Goal: Information Seeking & Learning: Learn about a topic

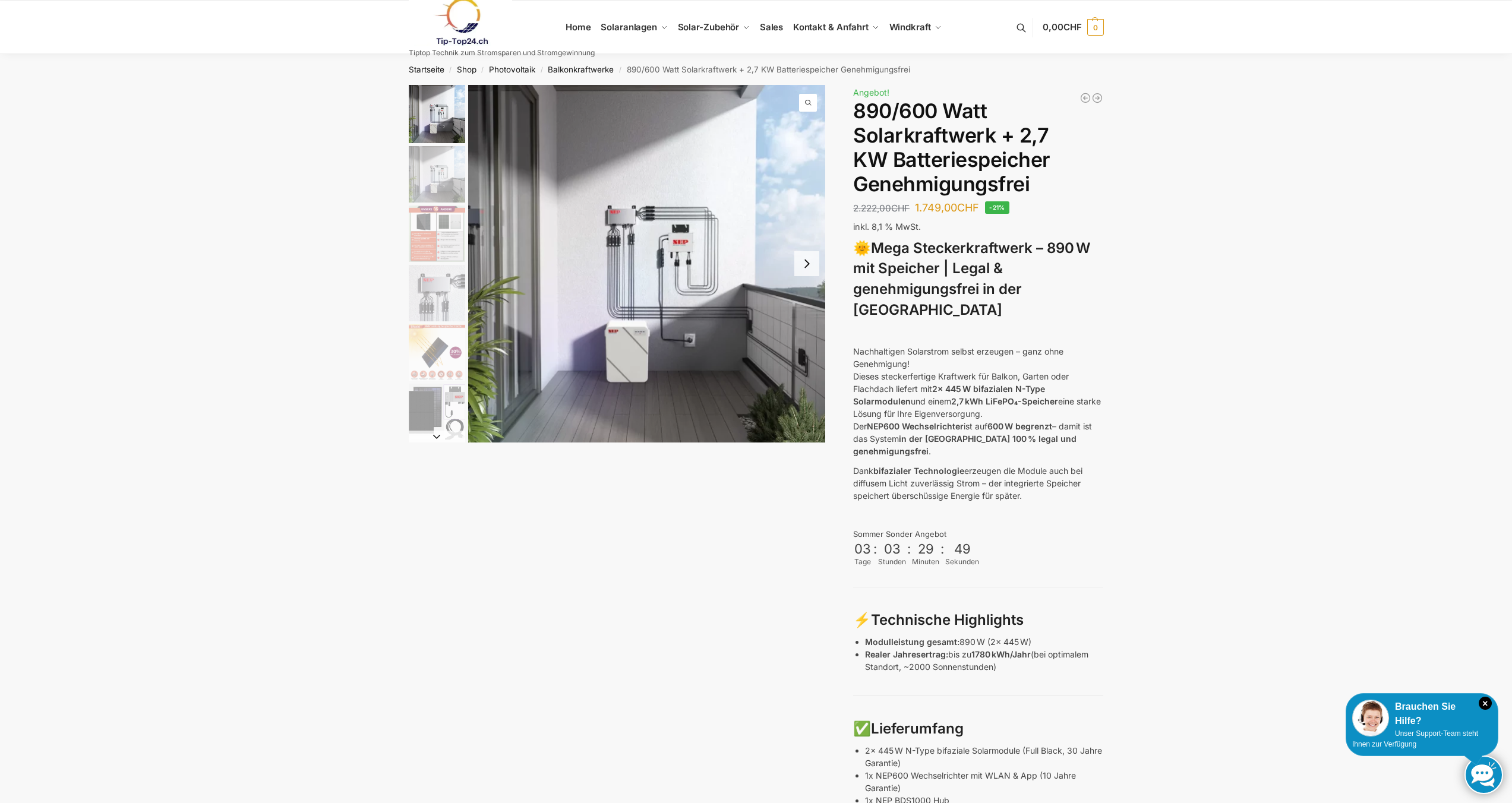
click at [441, 251] on img "3 / 12" at bounding box center [437, 234] width 57 height 57
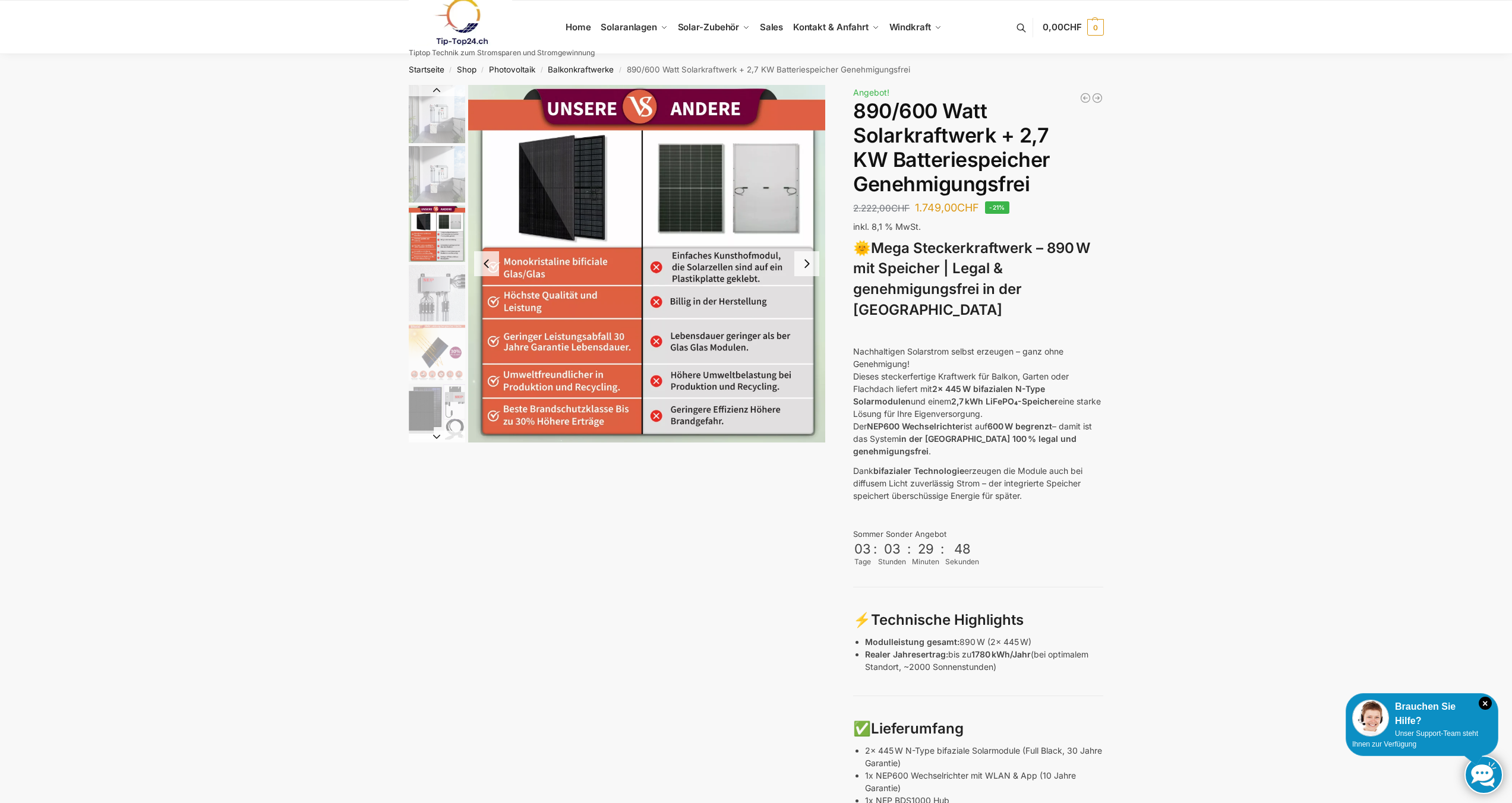
click at [440, 293] on img "4 / 12" at bounding box center [437, 293] width 57 height 57
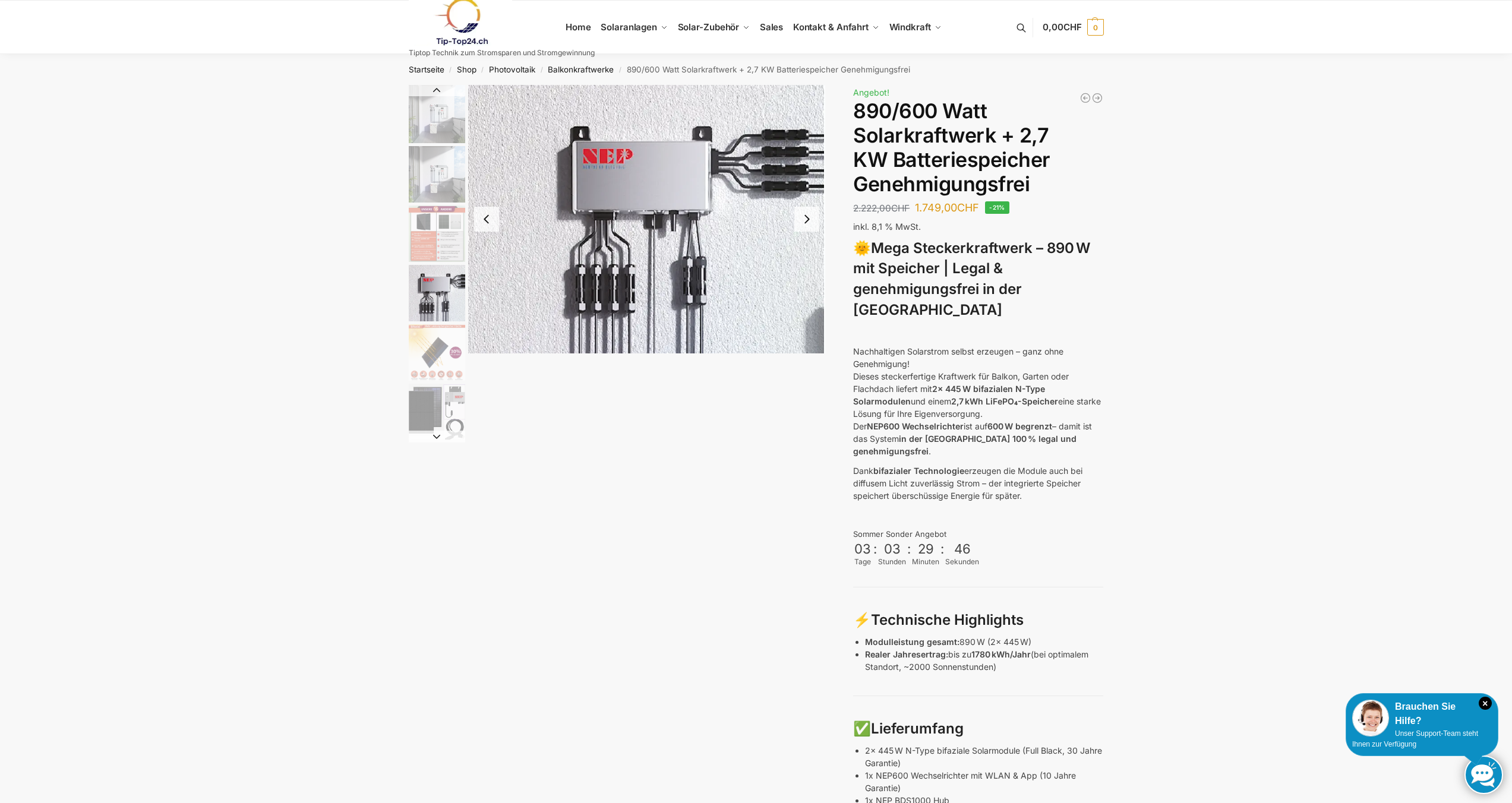
click at [444, 363] on img "5 / 12" at bounding box center [437, 353] width 57 height 57
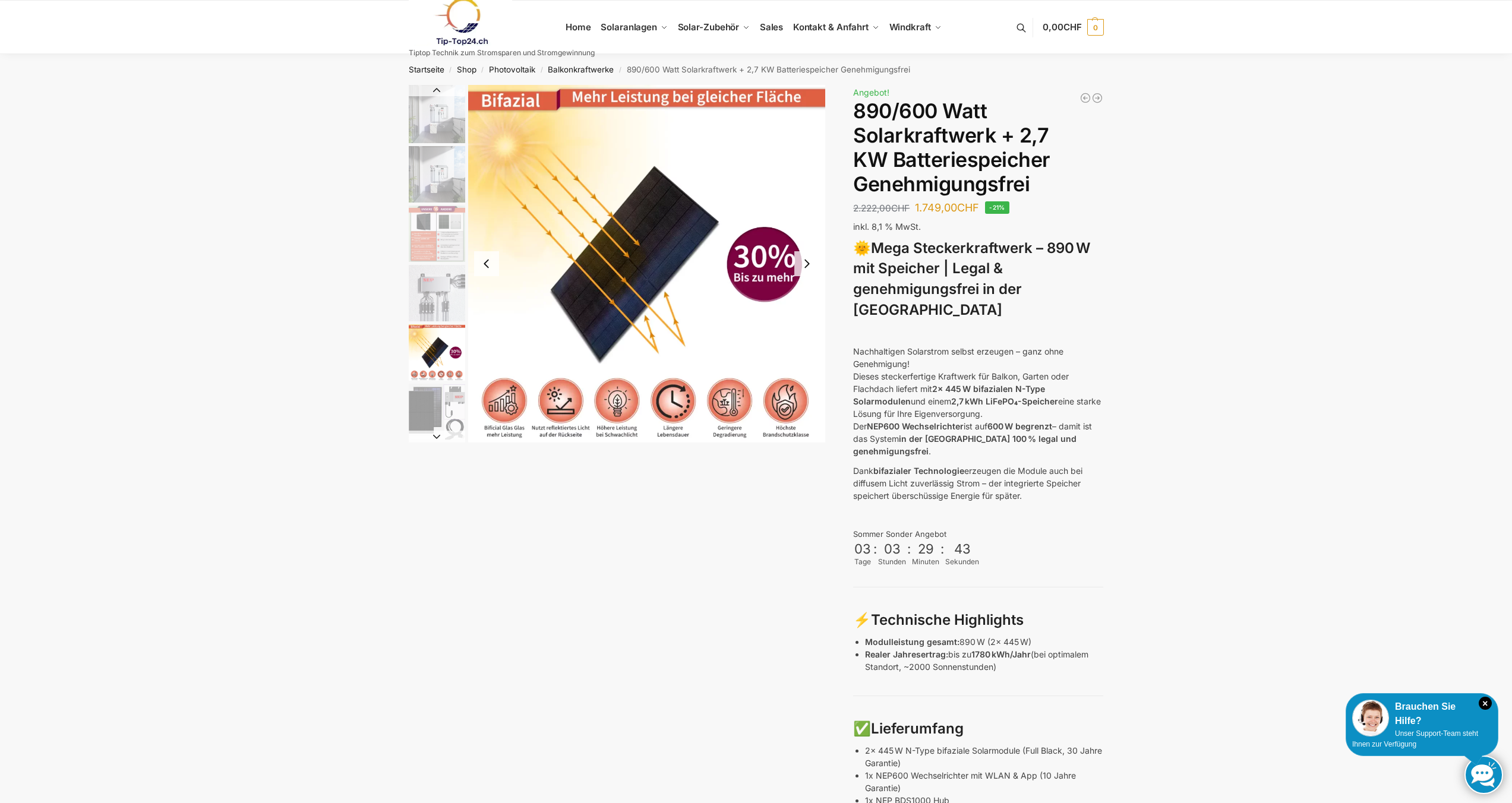
click at [441, 406] on img "6 / 12" at bounding box center [437, 412] width 57 height 57
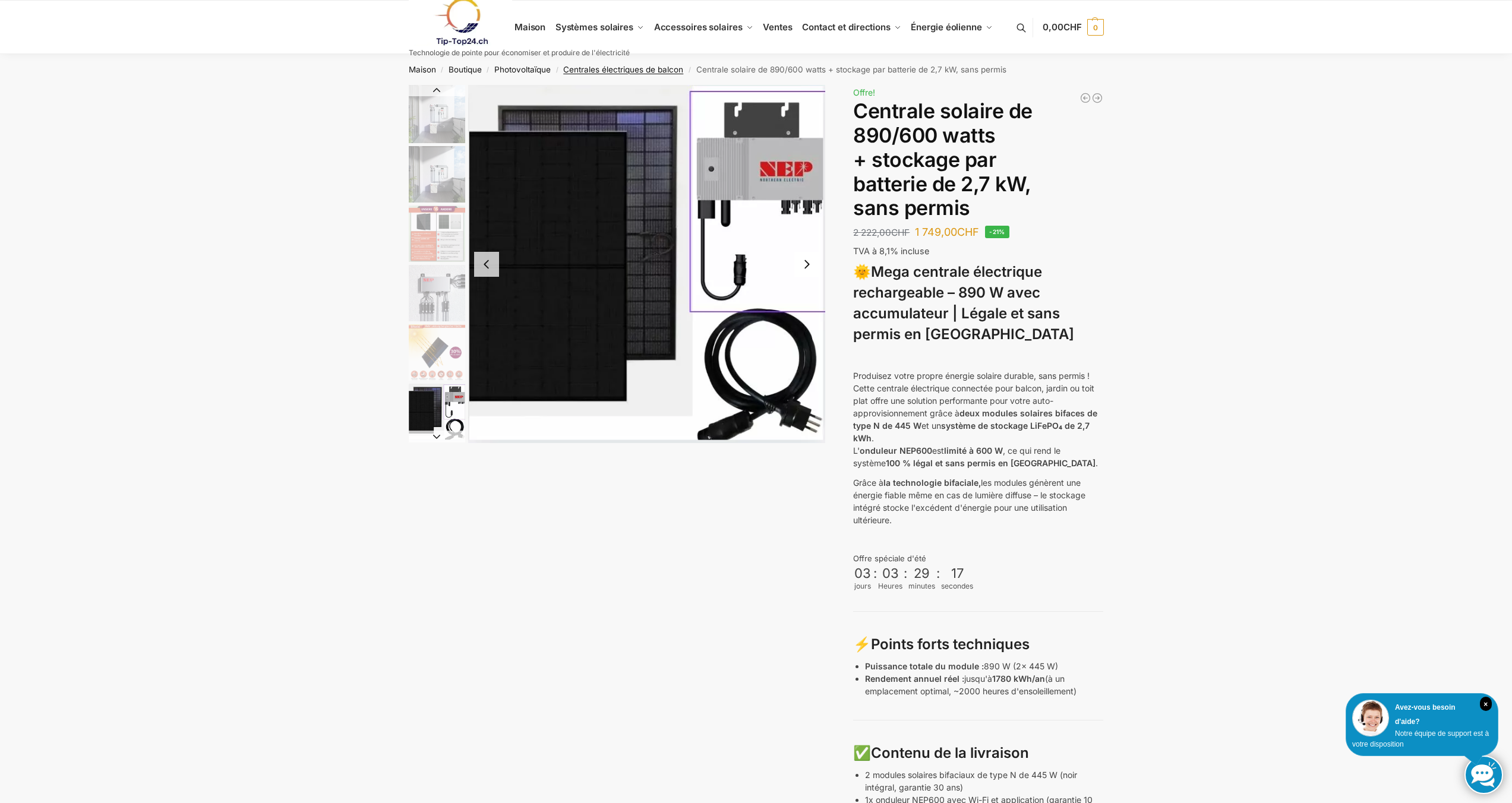
click at [605, 73] on font "Centrales électriques de balcon" at bounding box center [623, 69] width 120 height 9
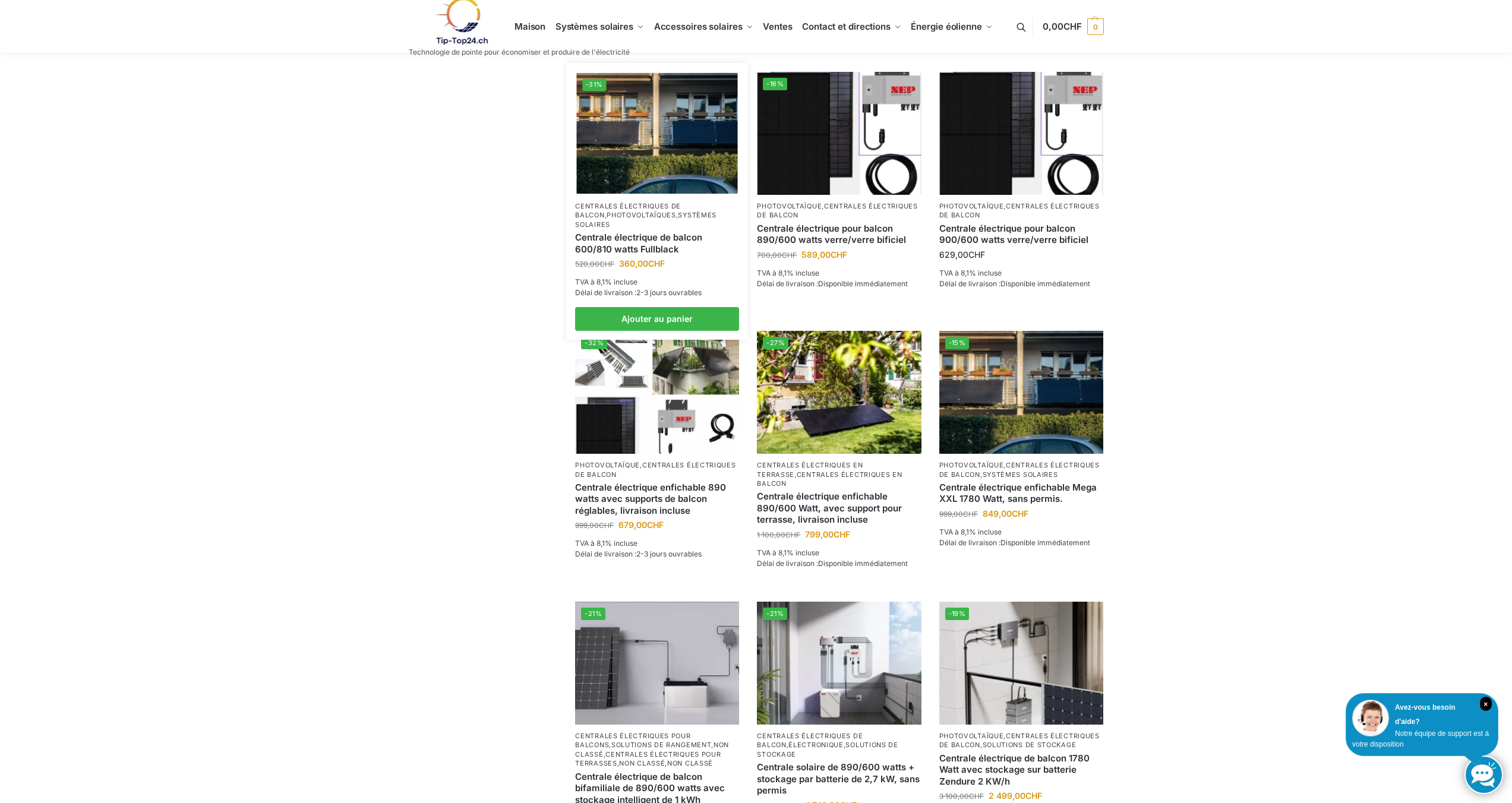
scroll to position [325, 0]
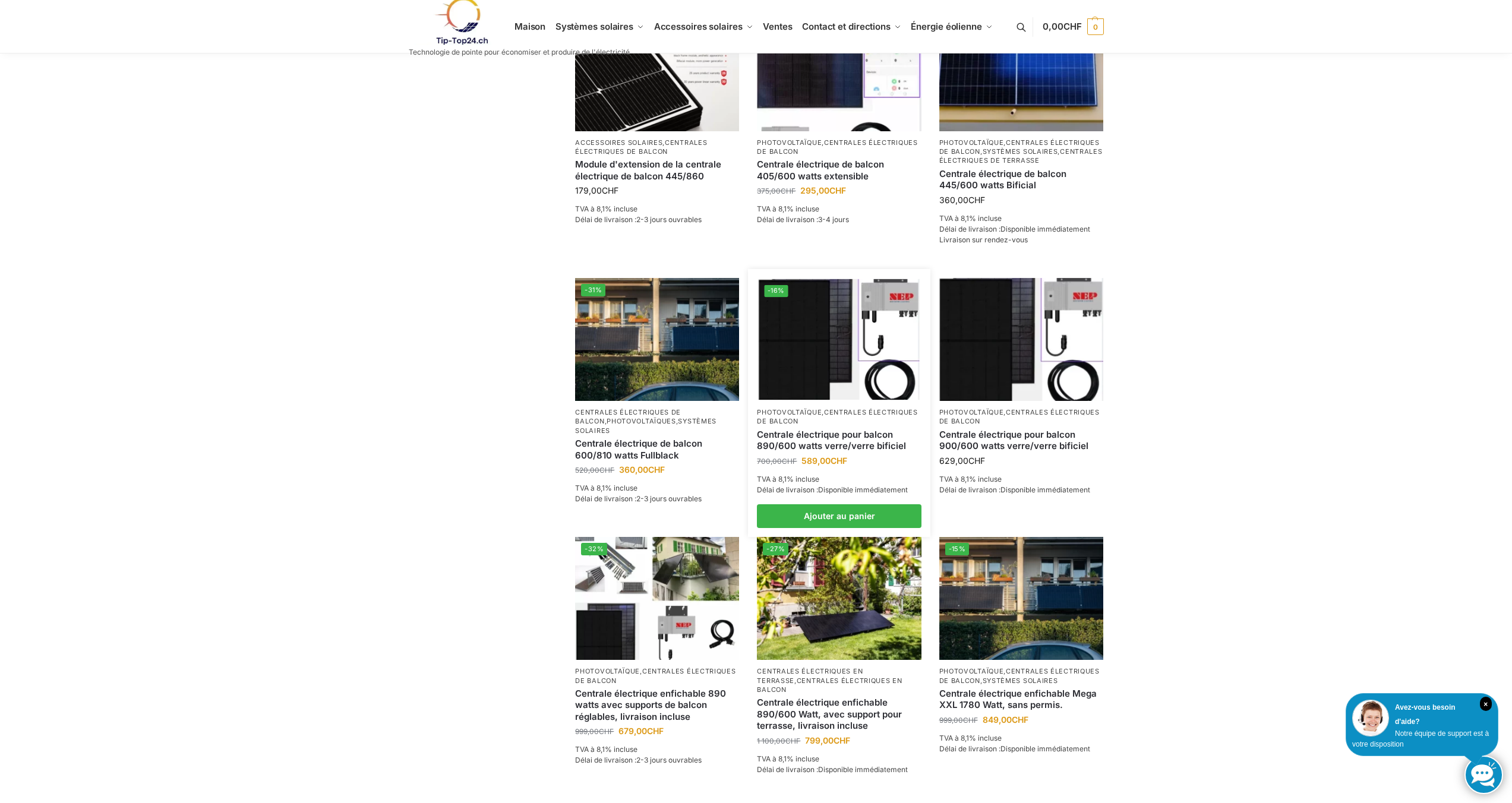
click at [786, 313] on img at bounding box center [839, 339] width 161 height 121
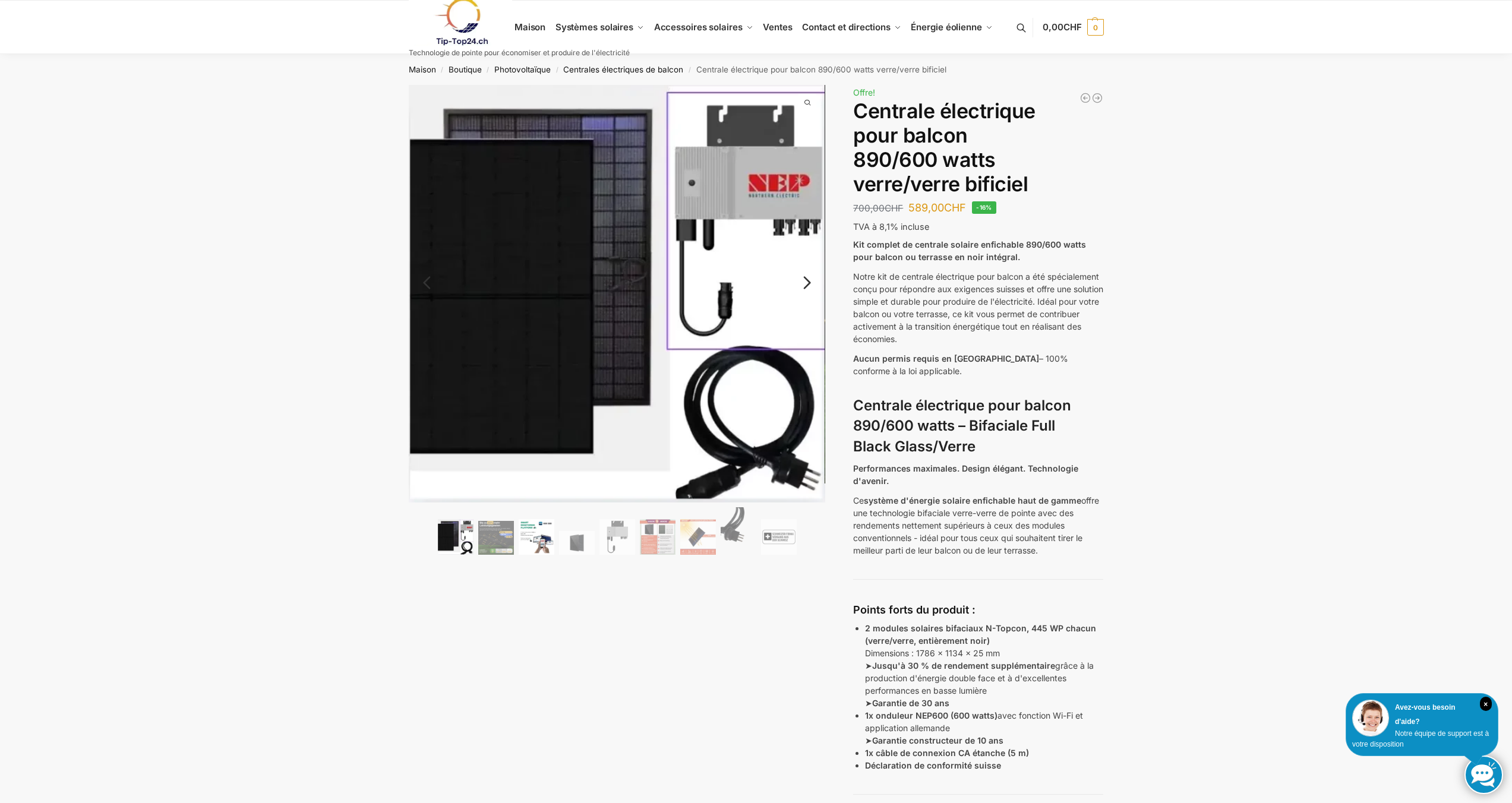
click at [552, 541] on img at bounding box center [536, 537] width 35 height 35
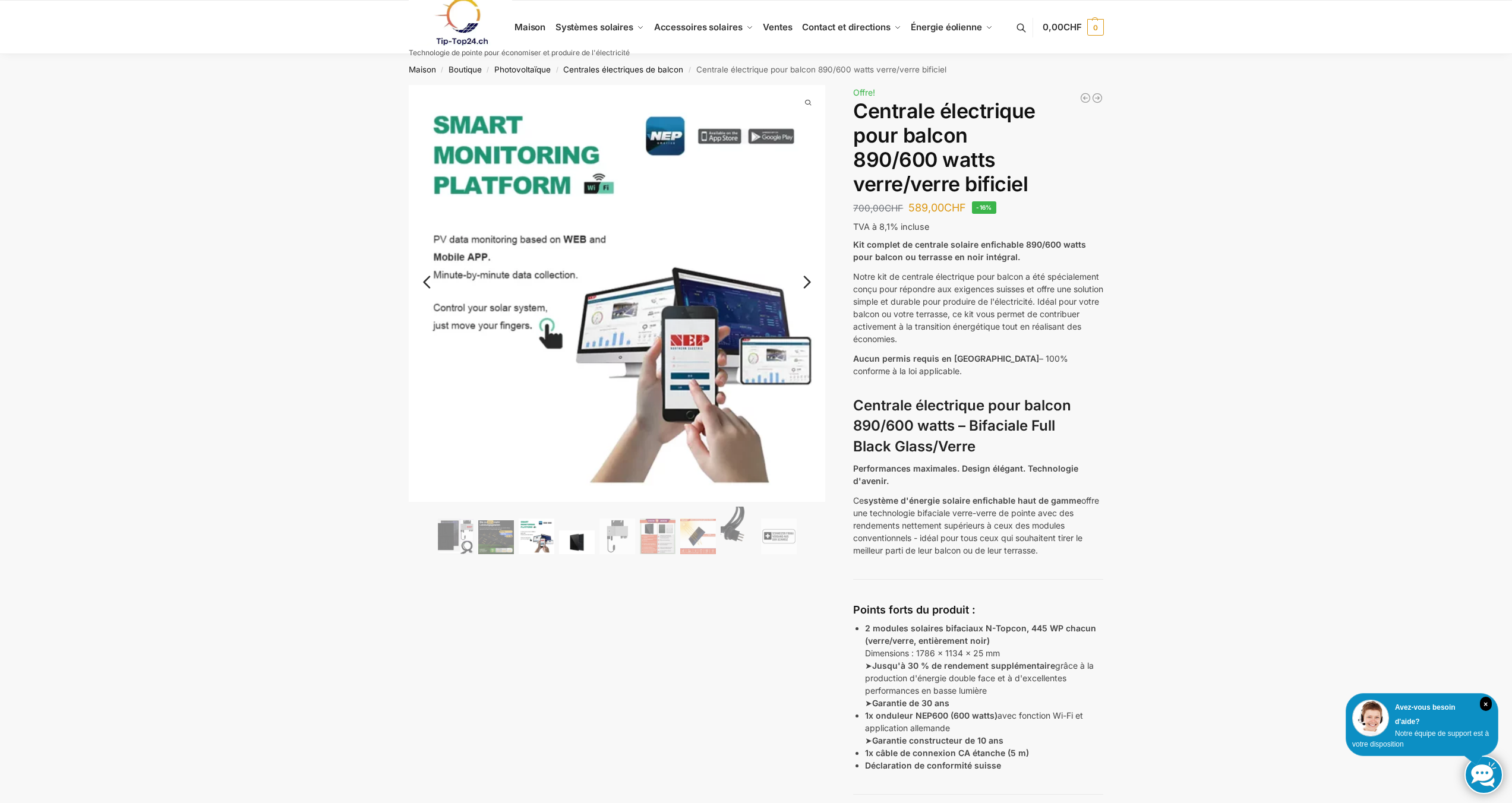
click at [567, 537] on img at bounding box center [577, 542] width 35 height 24
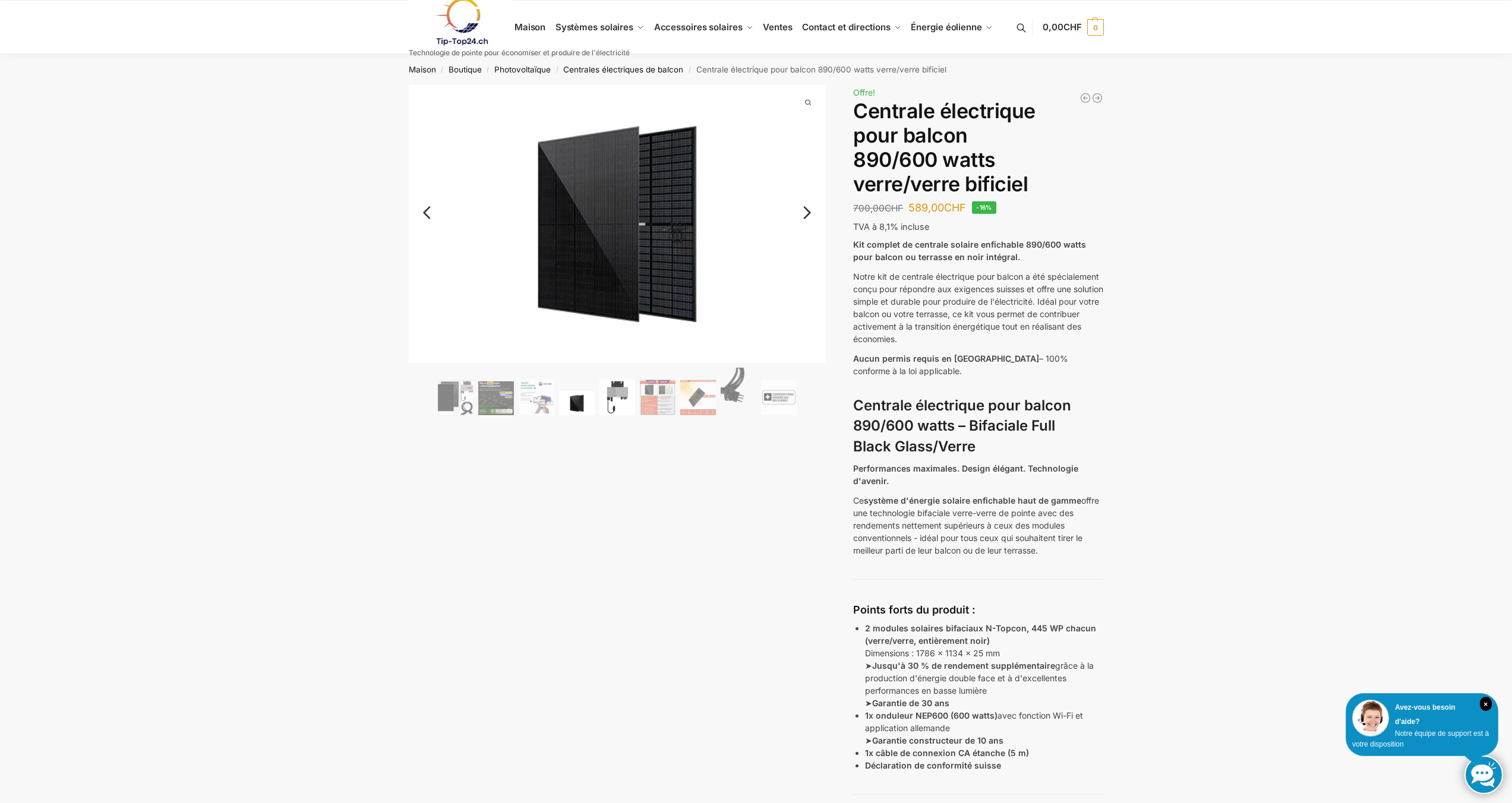
click at [617, 404] on img at bounding box center [617, 397] width 35 height 35
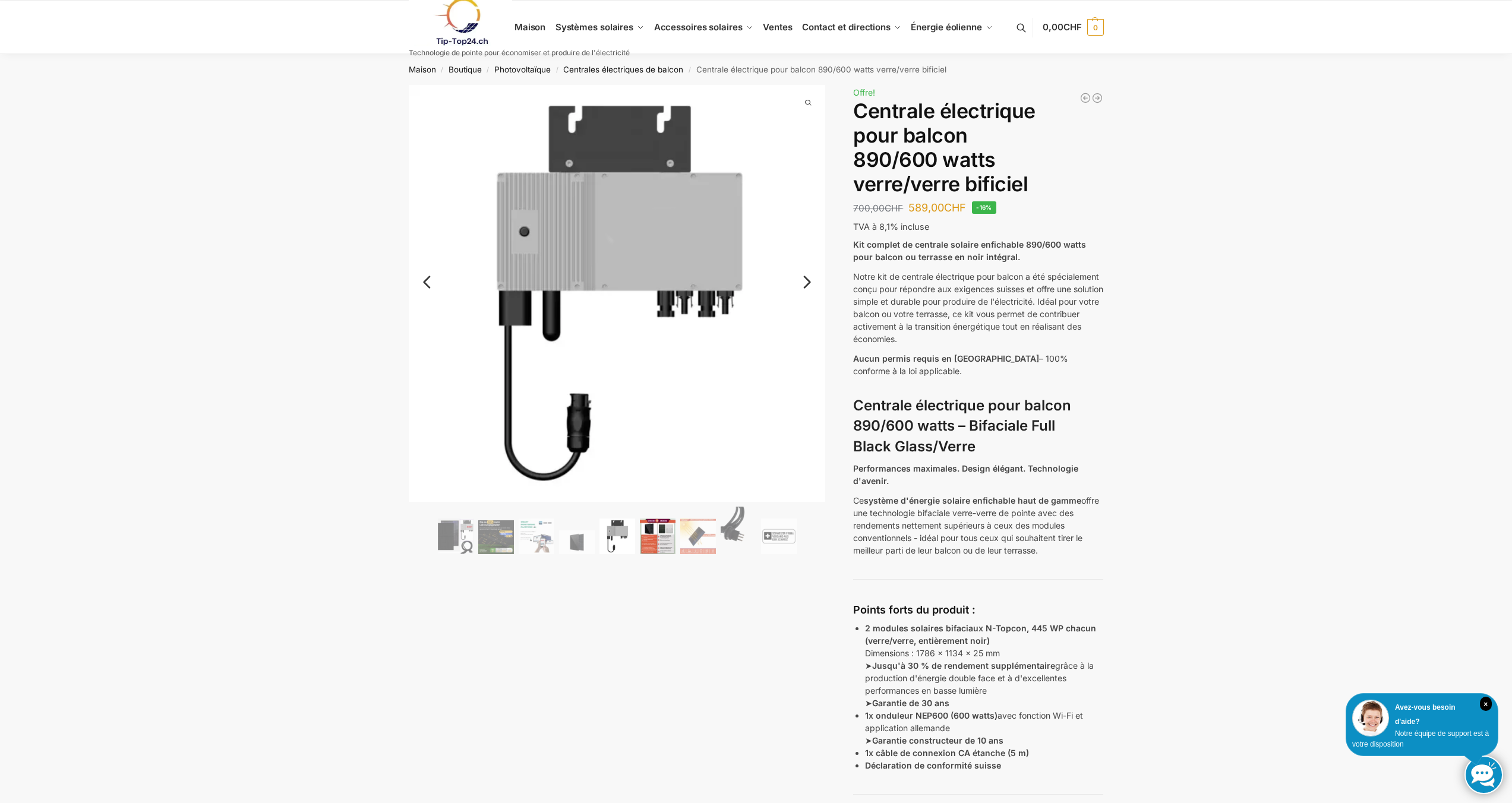
click at [668, 547] on img at bounding box center [658, 536] width 35 height 35
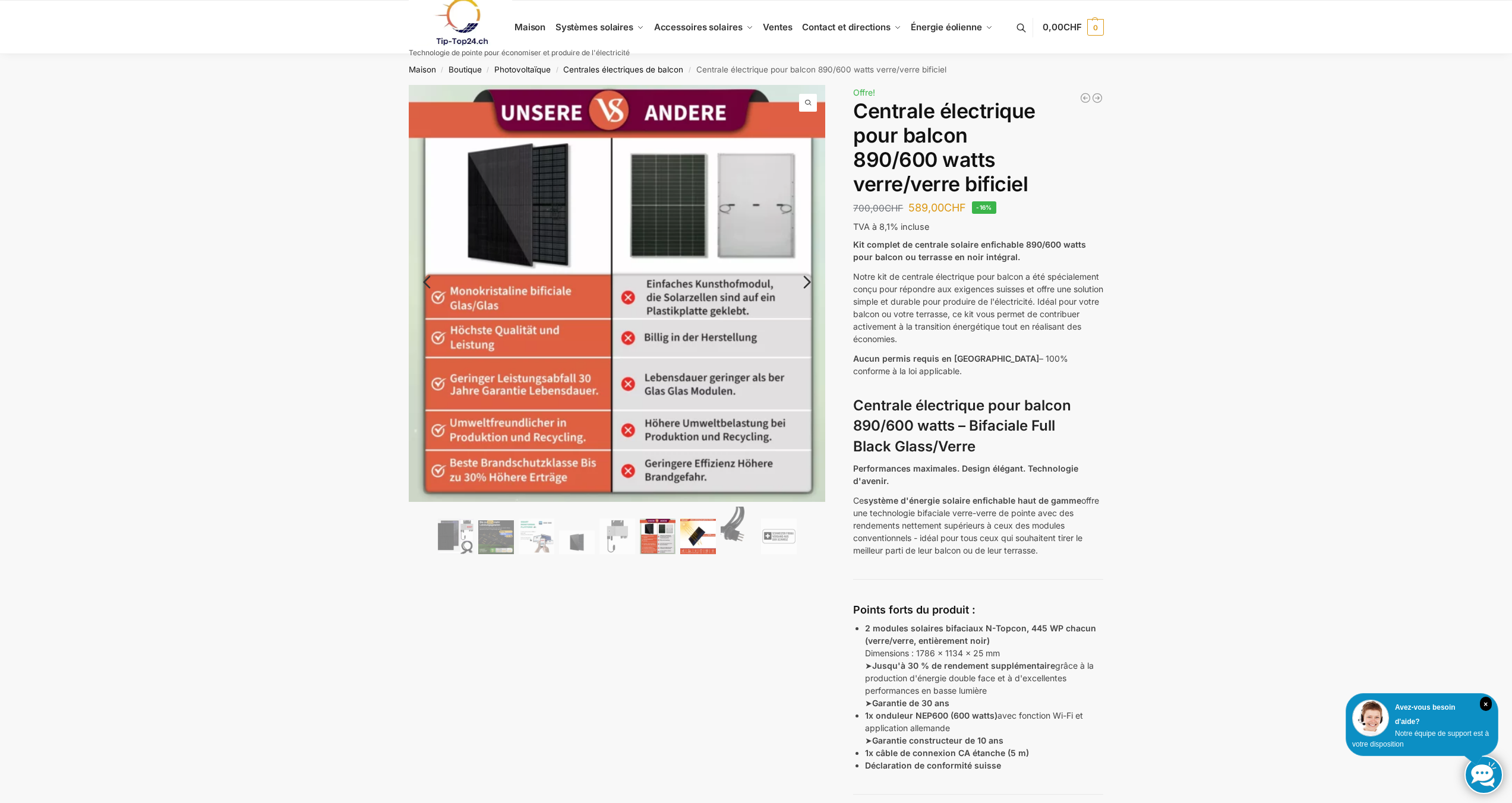
click at [685, 542] on img at bounding box center [698, 536] width 35 height 35
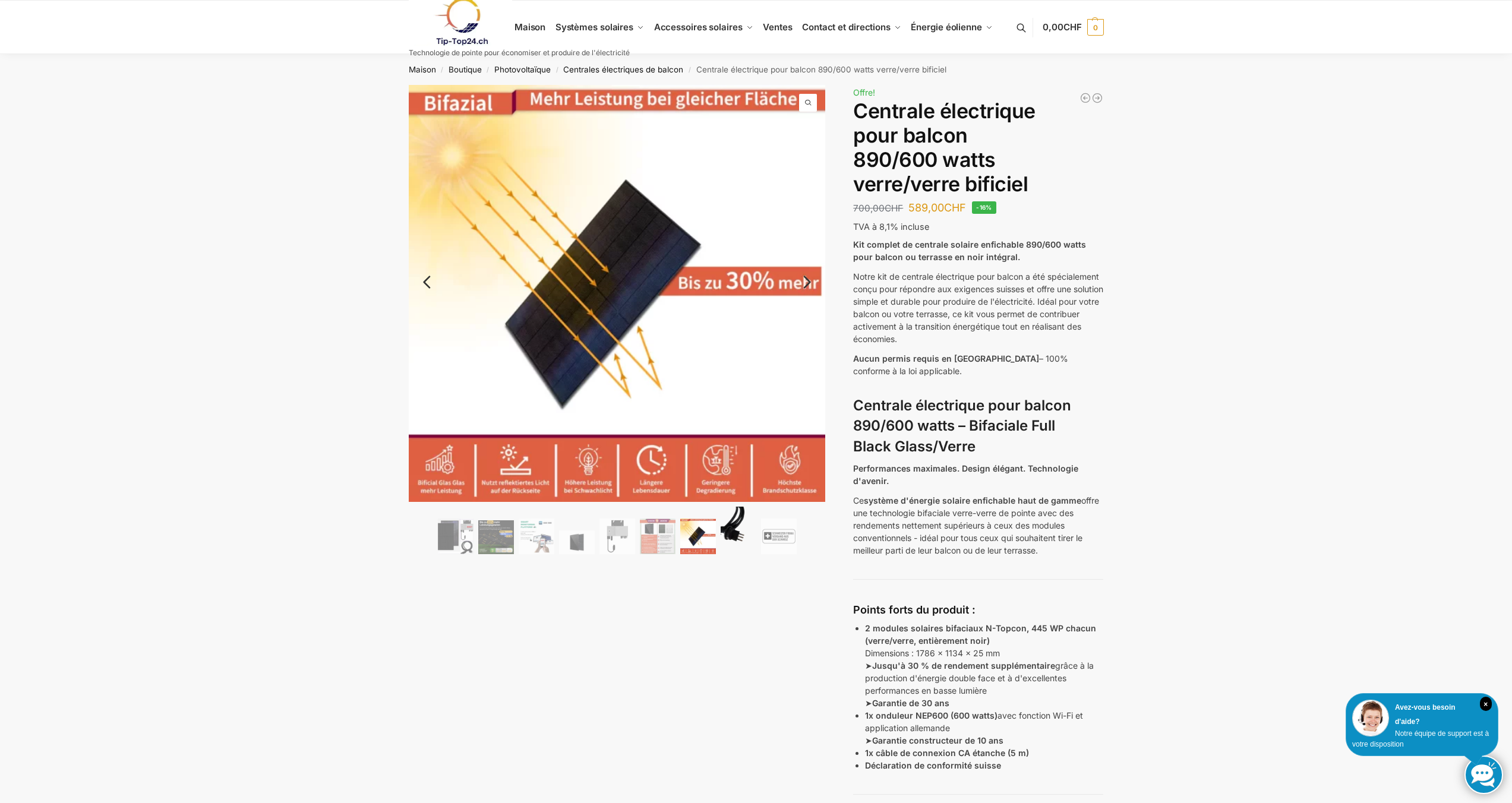
click at [731, 541] on img at bounding box center [738, 530] width 35 height 47
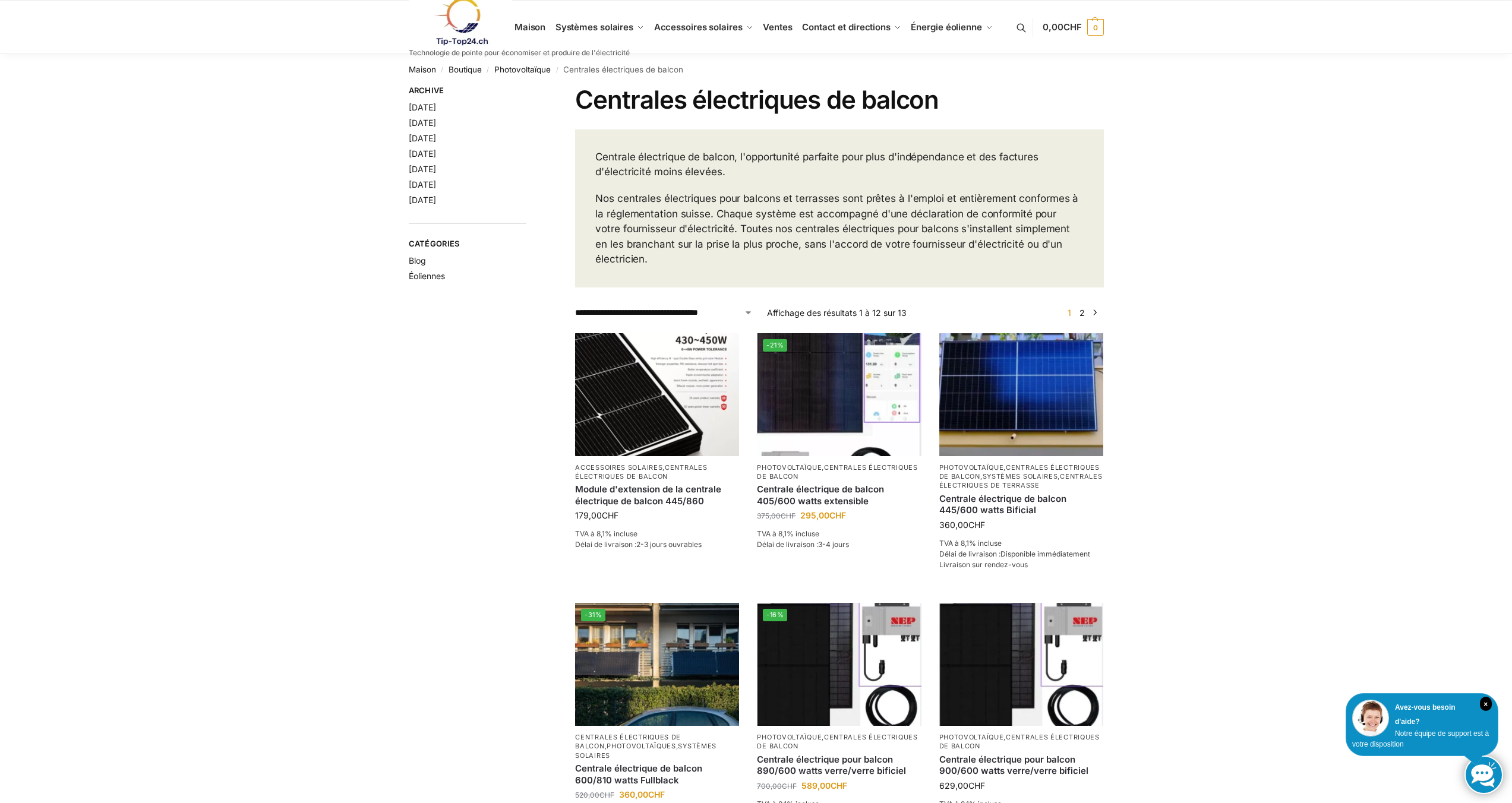
click at [586, 23] on link at bounding box center [519, 22] width 221 height 48
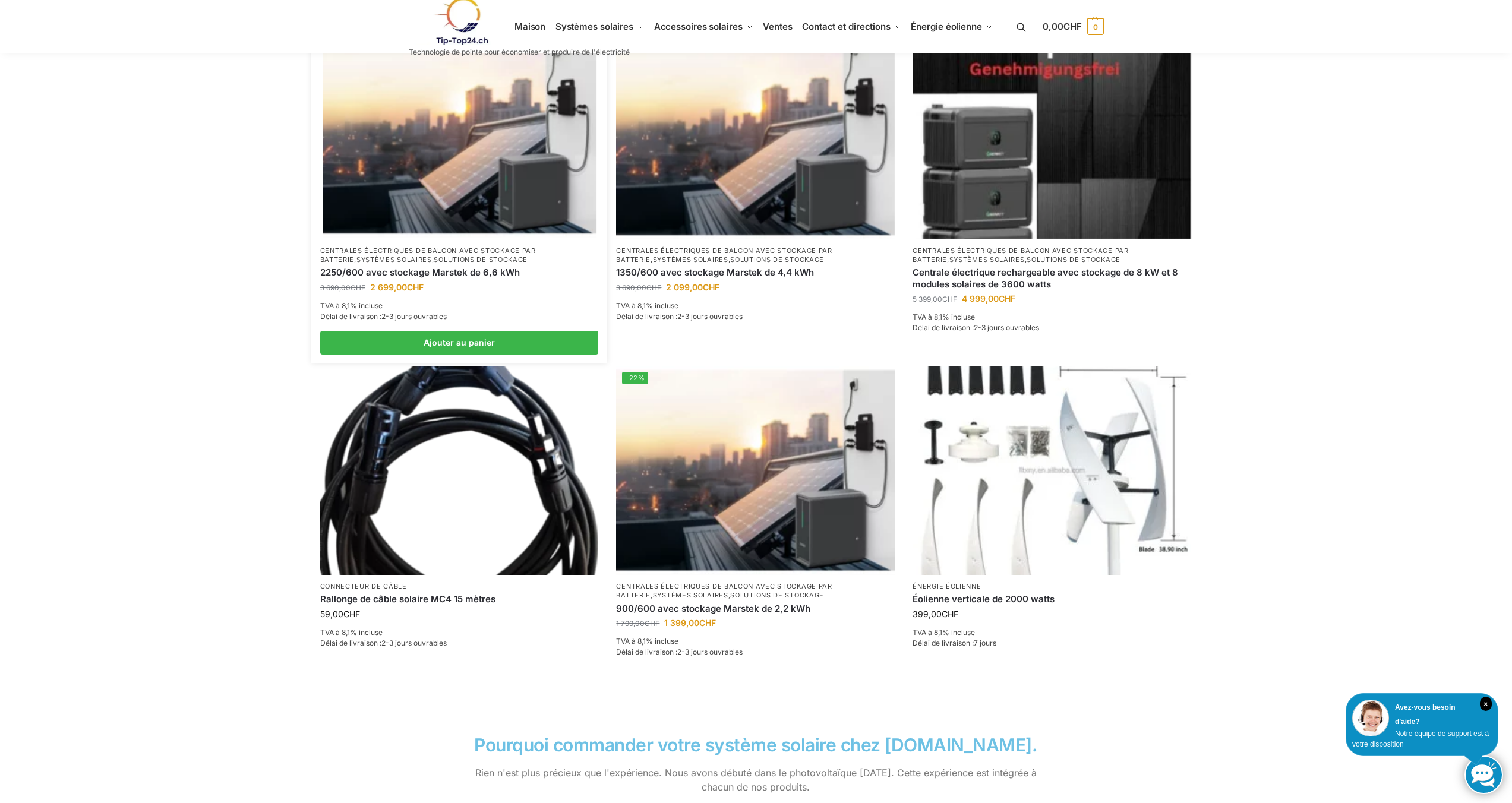
scroll to position [787, 0]
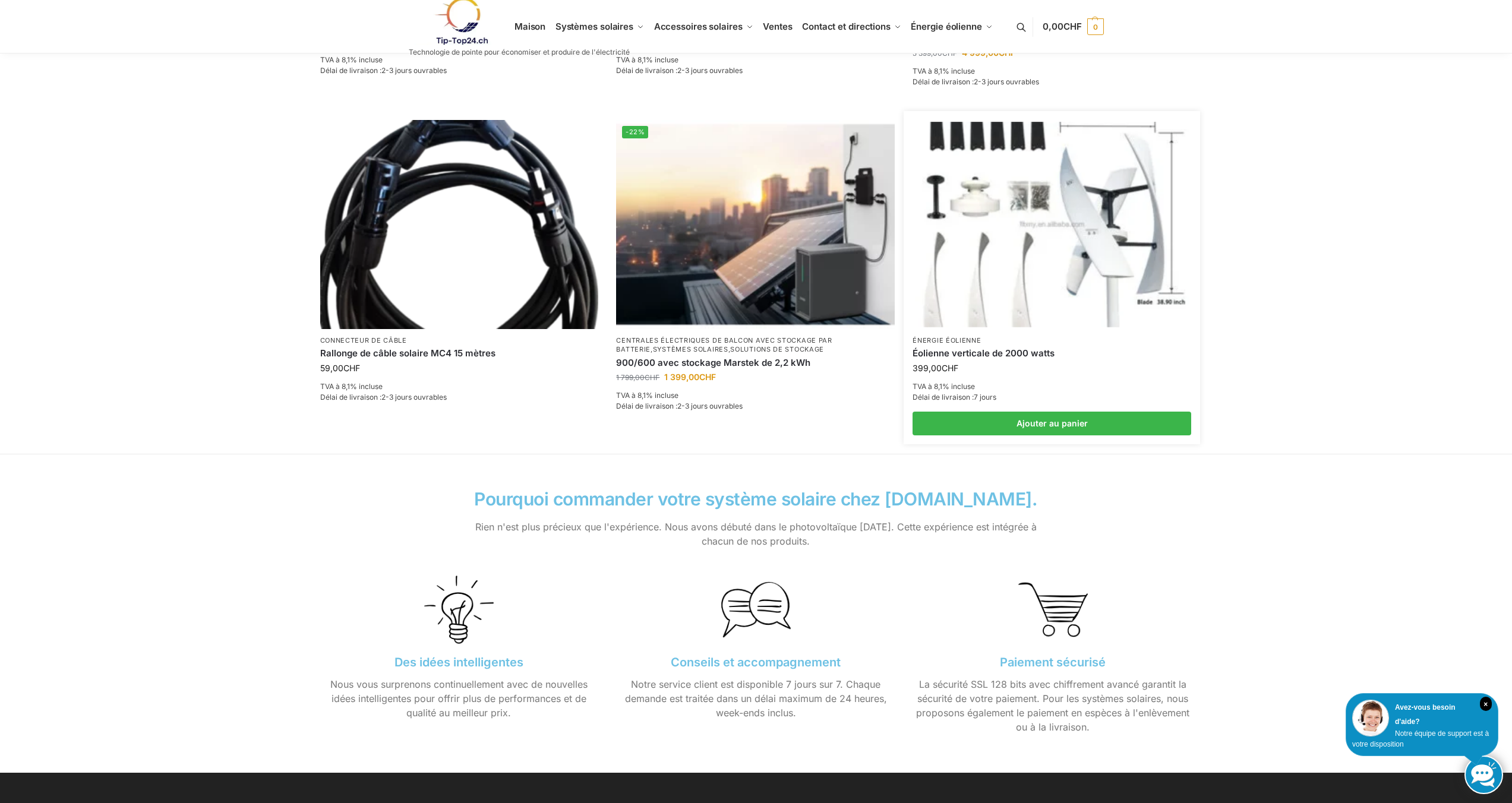
click at [968, 264] on img at bounding box center [1052, 224] width 273 height 205
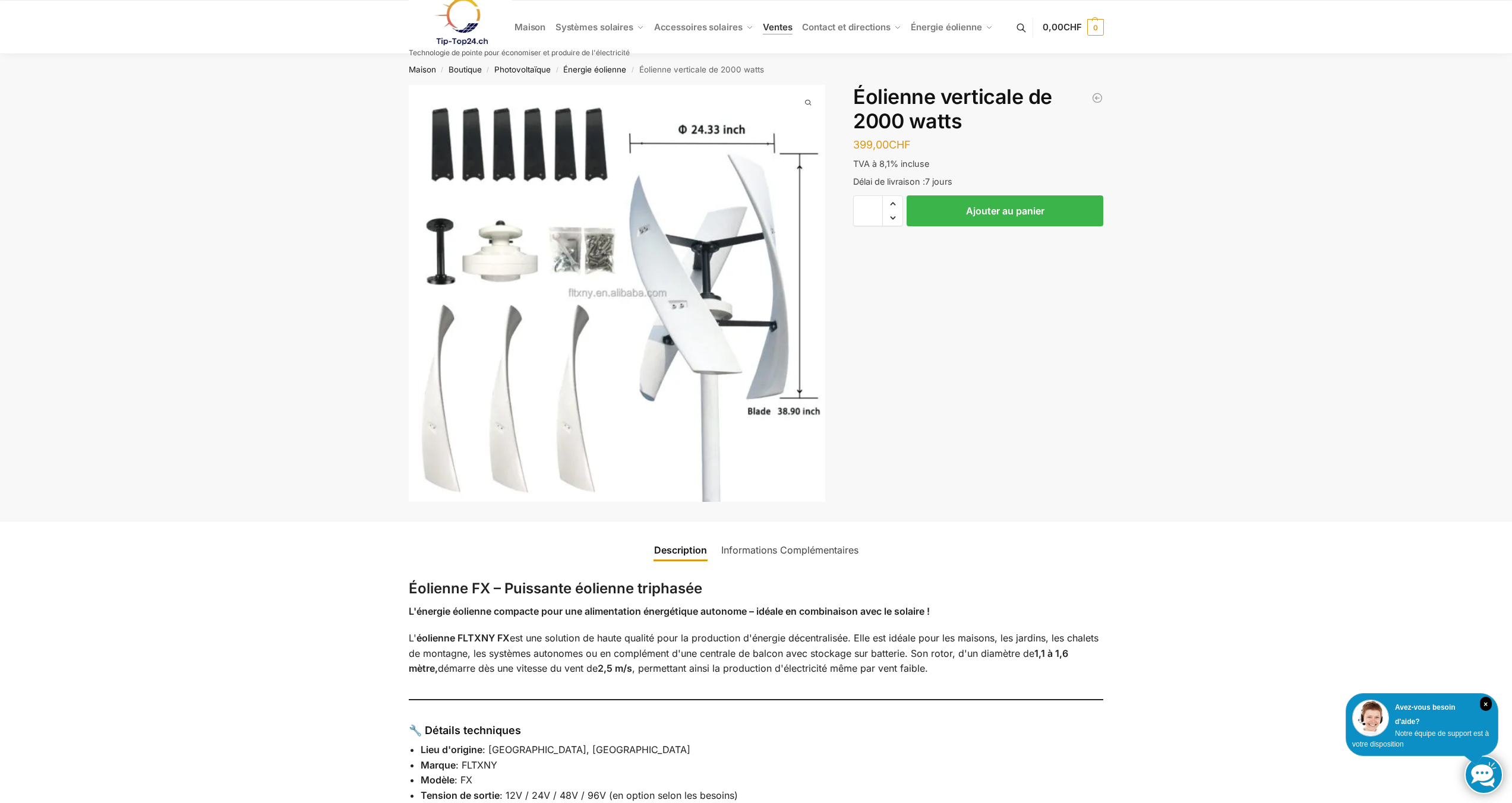
click at [779, 33] on span "Ventes" at bounding box center [777, 27] width 29 height 11
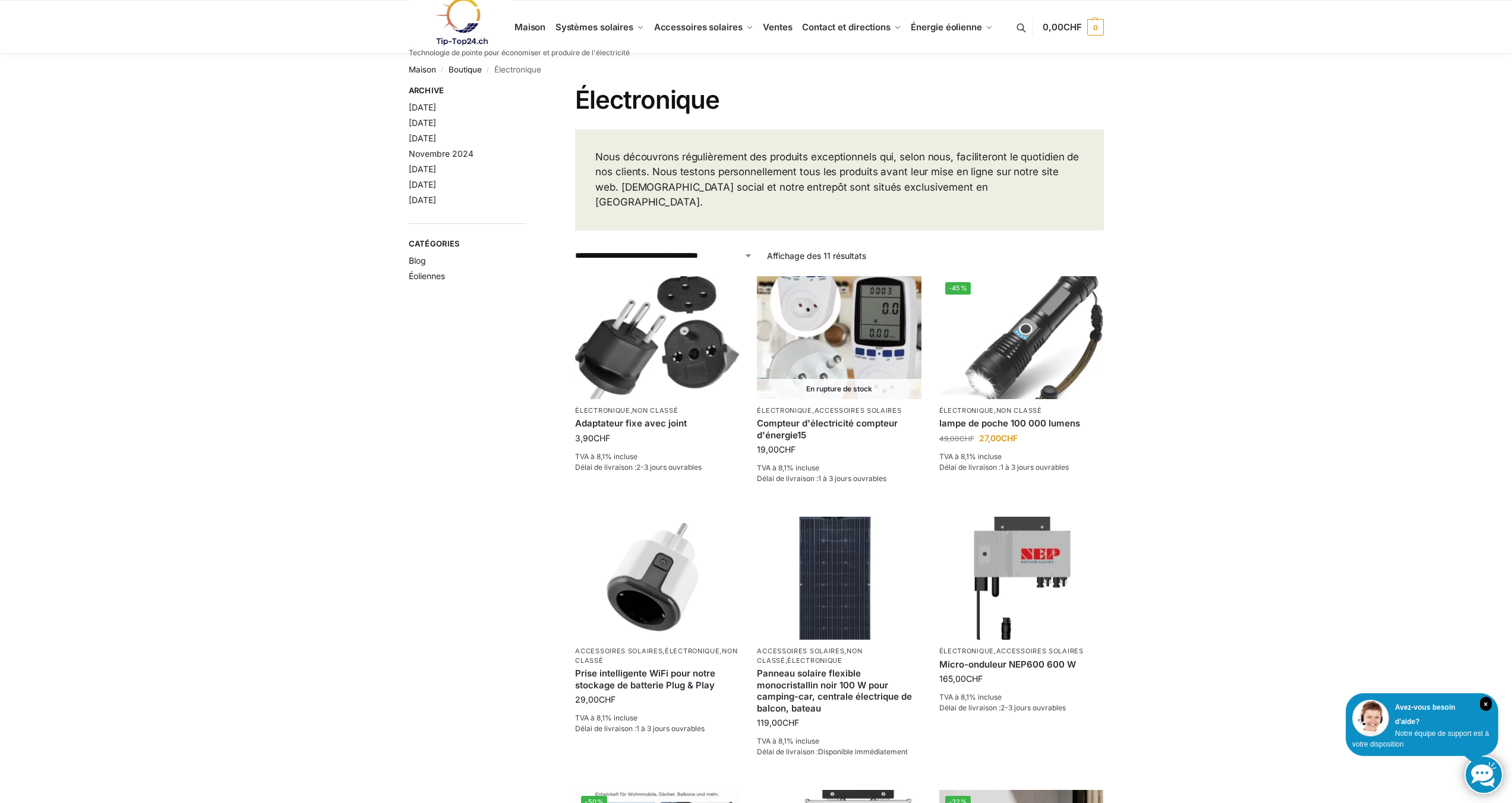
click at [572, 29] on link at bounding box center [519, 22] width 221 height 48
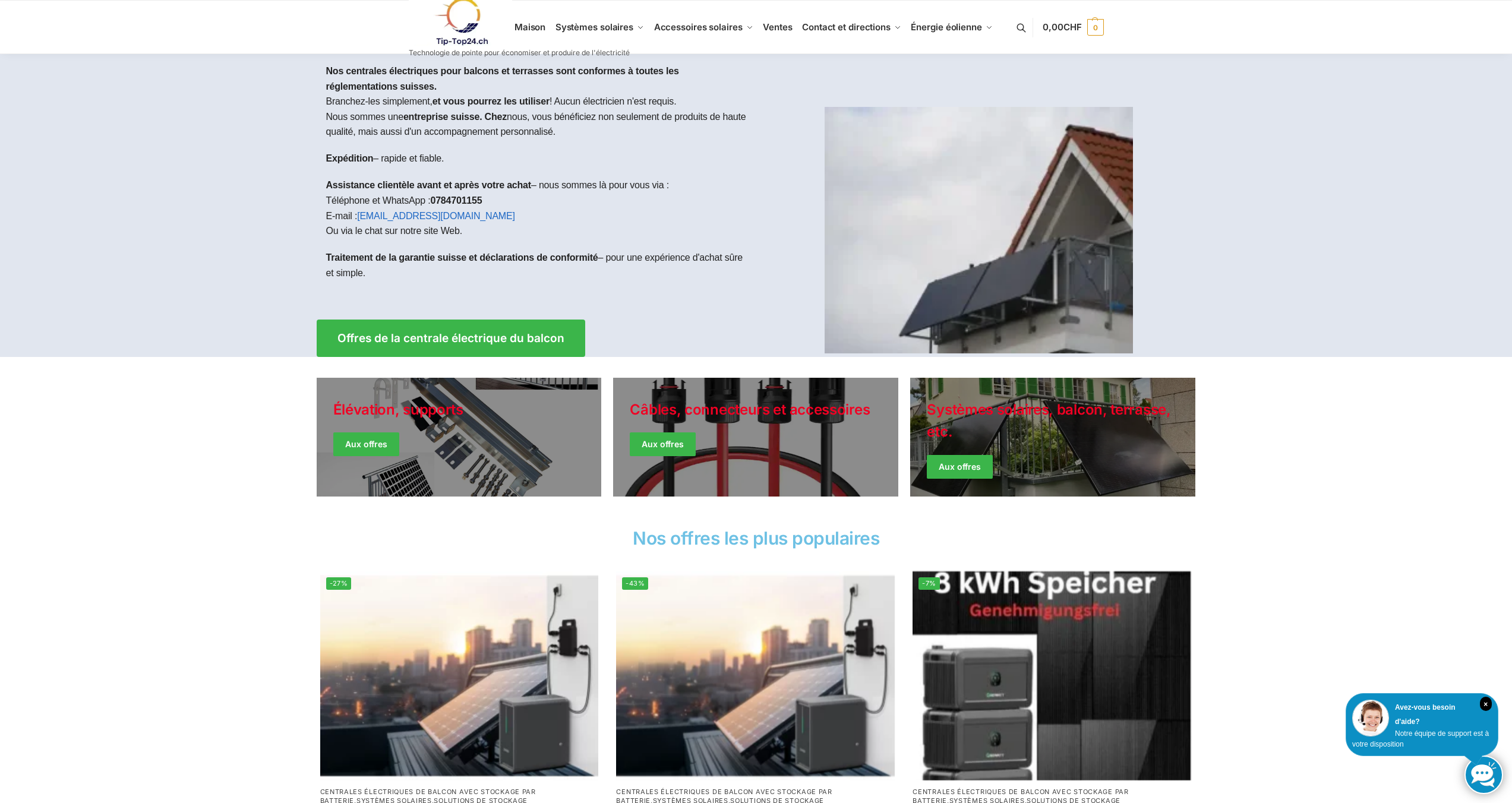
click at [533, 29] on link at bounding box center [519, 22] width 221 height 48
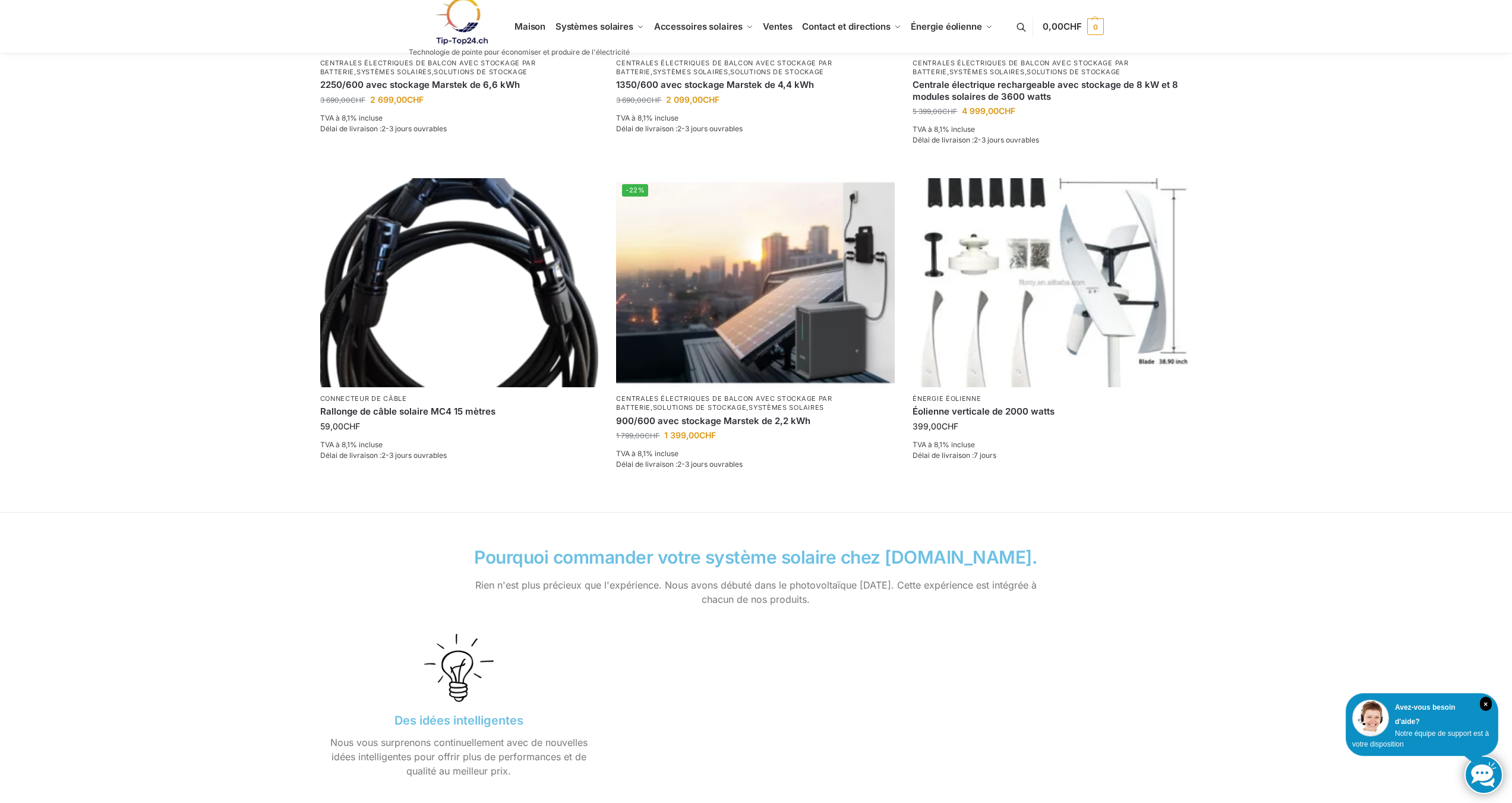
scroll to position [787, 0]
